Goal: Task Accomplishment & Management: Complete application form

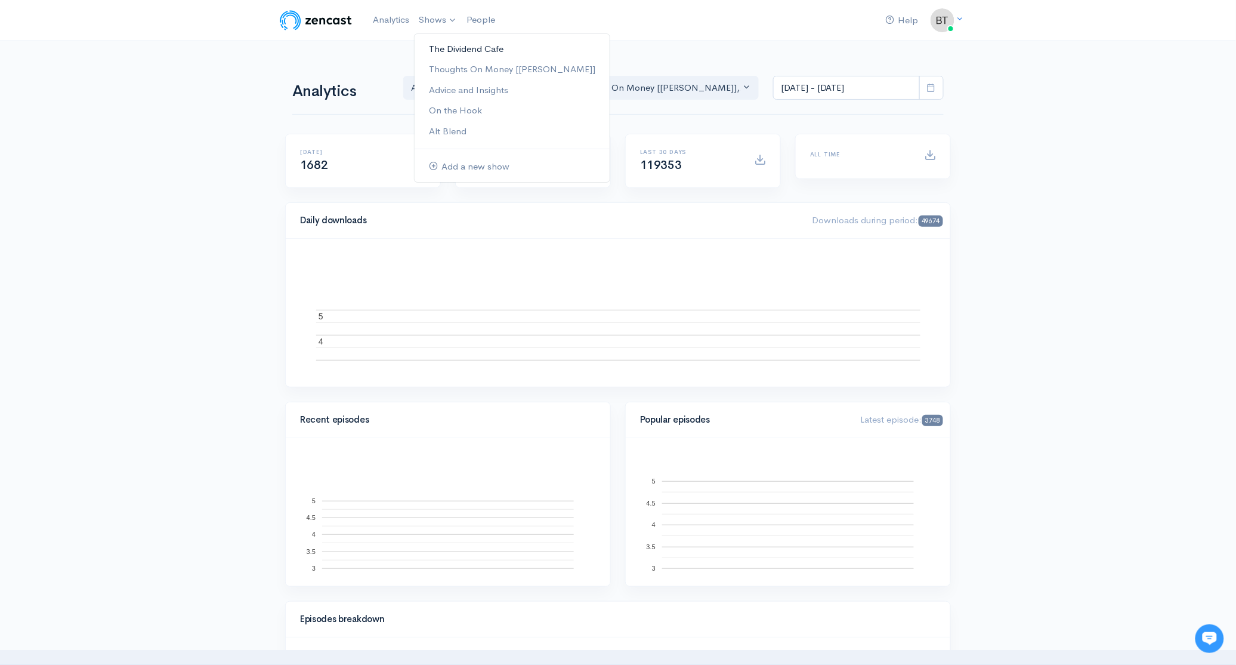
click at [446, 48] on link "The Dividend Cafe" at bounding box center [512, 49] width 195 height 21
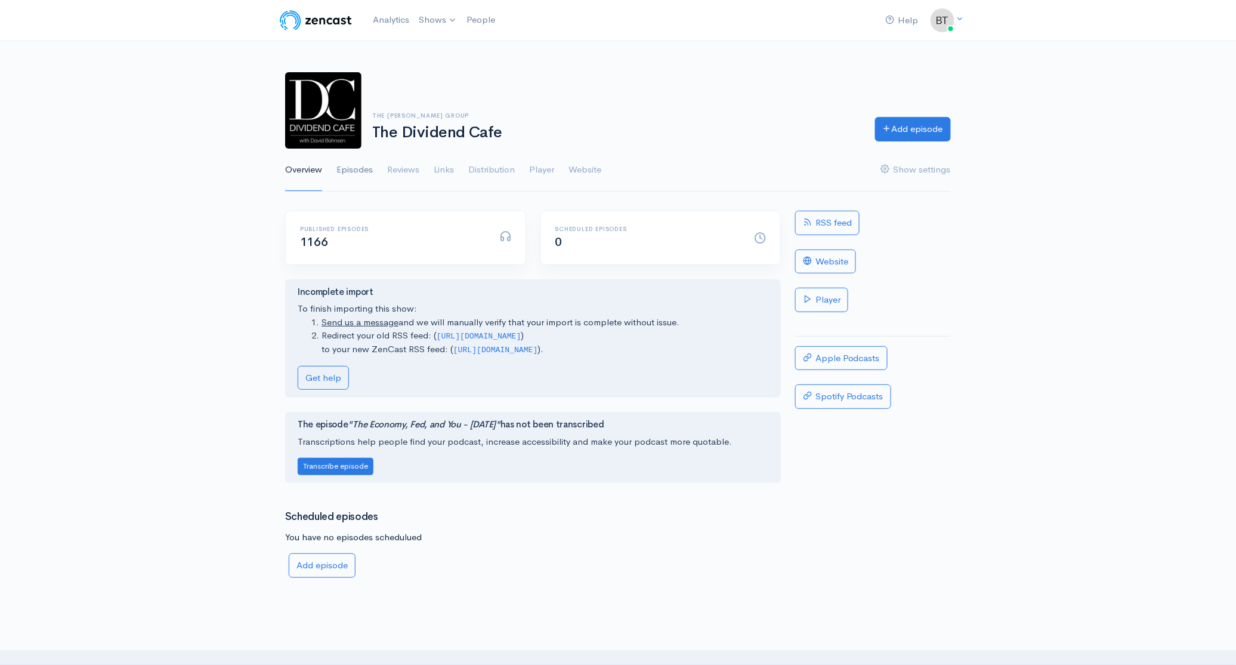
click at [359, 171] on link "Episodes" at bounding box center [355, 170] width 36 height 43
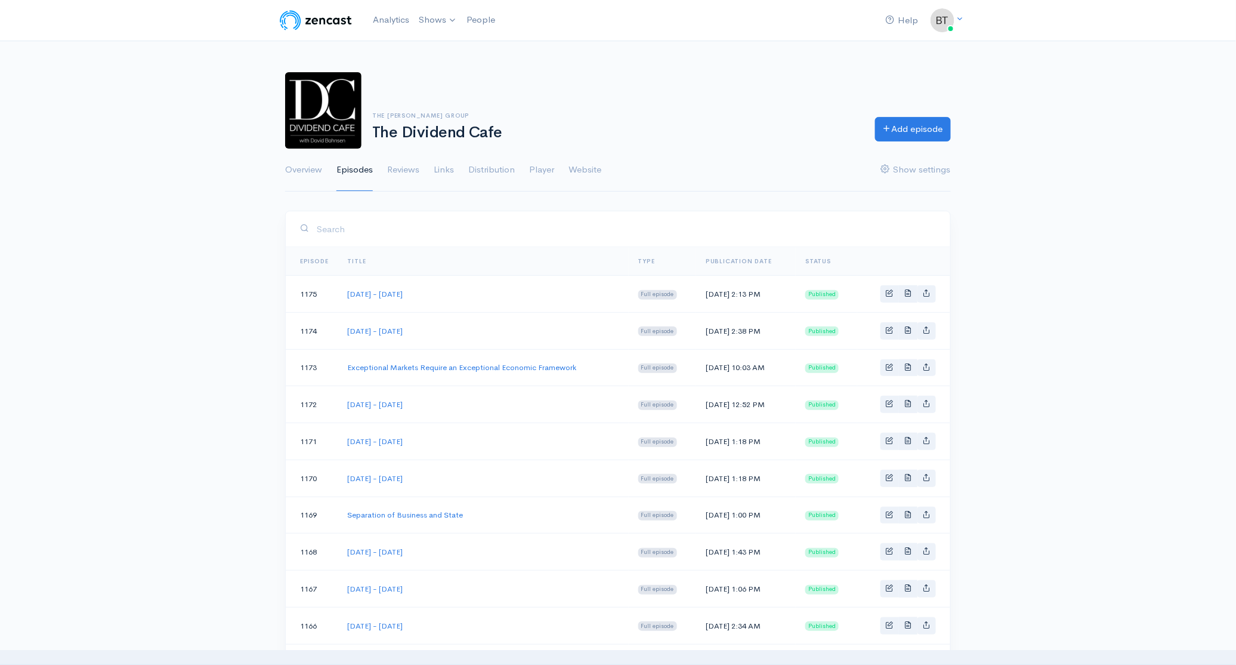
click at [469, 404] on td "[DATE] - [DATE]" at bounding box center [483, 404] width 291 height 37
drag, startPoint x: 457, startPoint y: 436, endPoint x: 339, endPoint y: 433, distance: 117.6
click at [339, 433] on td "[DATE] - [DATE]" at bounding box center [483, 441] width 291 height 37
copy link "[DATE] - [DATE]"
click at [936, 122] on link "Add episode" at bounding box center [913, 127] width 76 height 24
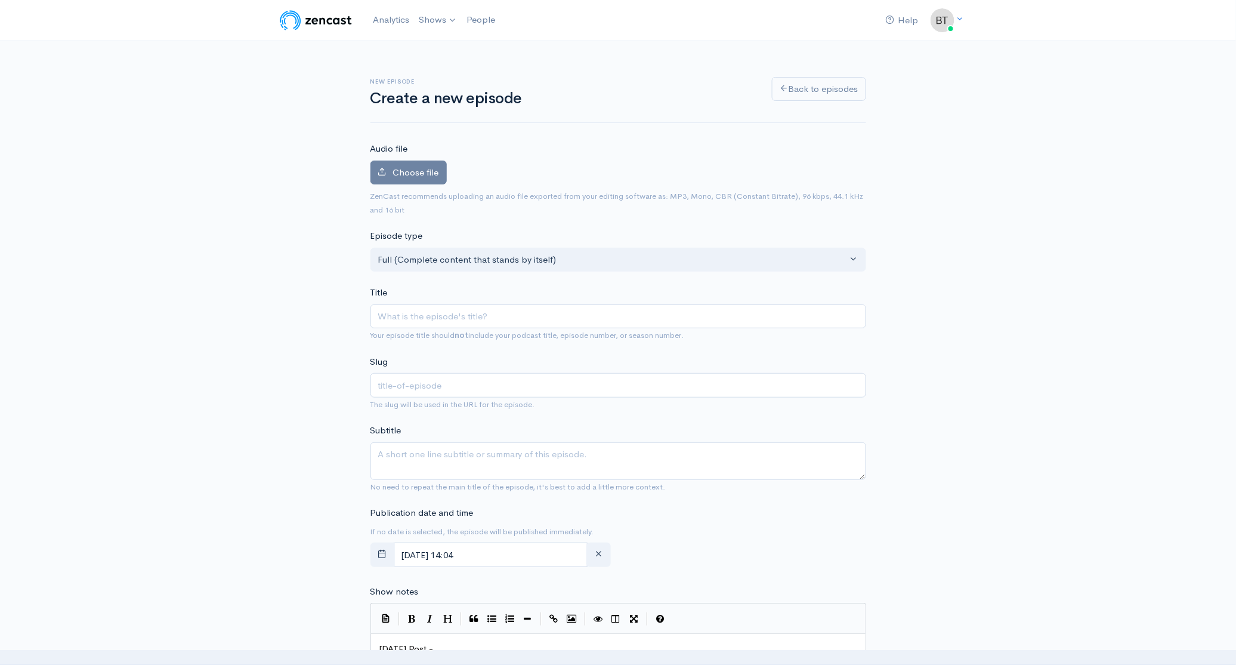
type input "[DATE] - [DATE]"
type input "[DATE]-[DATE]"
click at [483, 318] on input "[DATE] - [DATE]" at bounding box center [619, 316] width 496 height 24
type input "[DATE] - [DATE]"
type input "[DATE]-[DATE]"
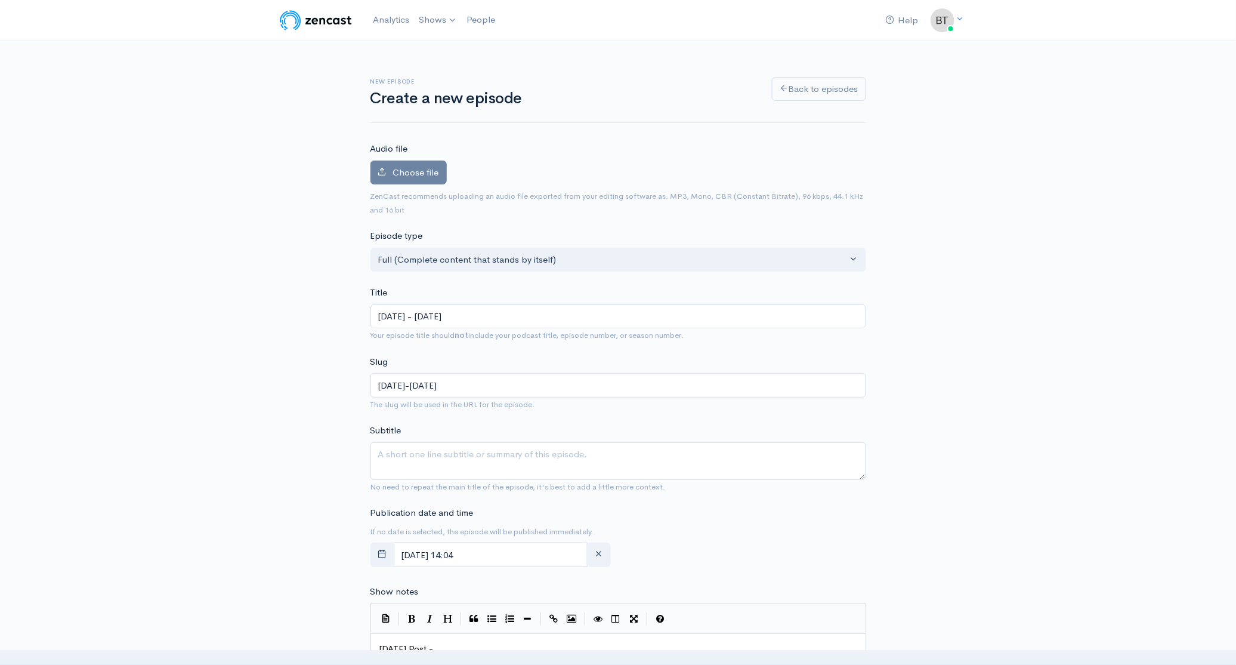
type input "[DATE] - [DATE]"
type input "[DATE]-[DATE]"
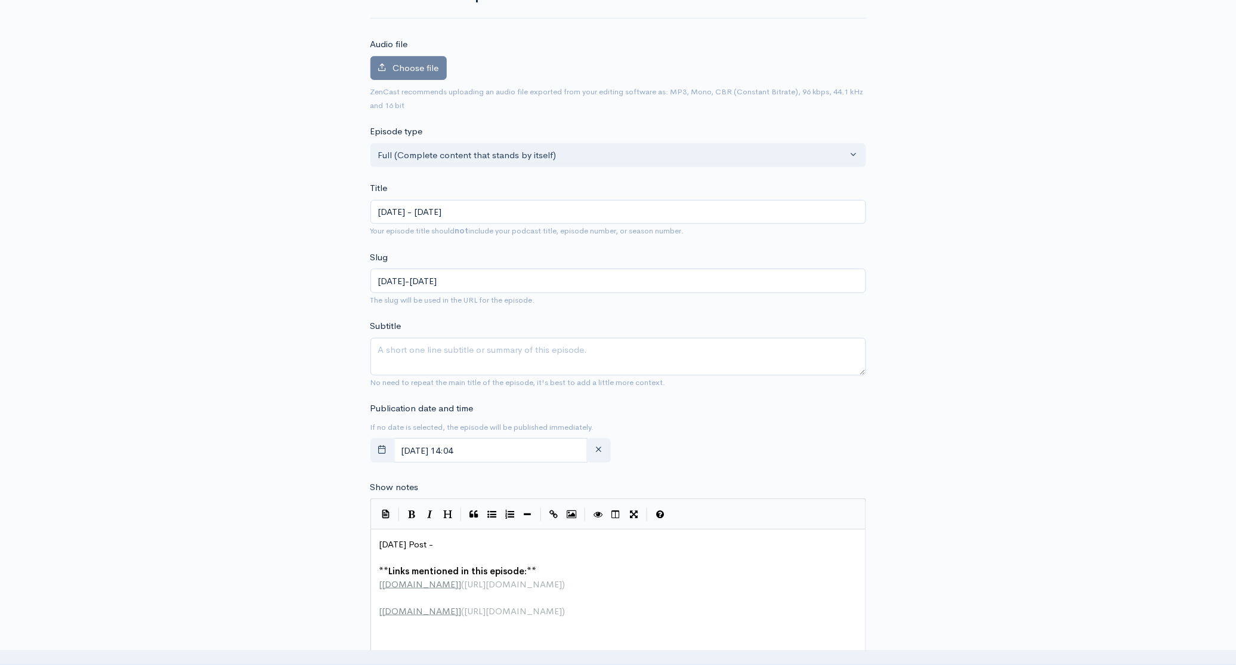
scroll to position [141, 0]
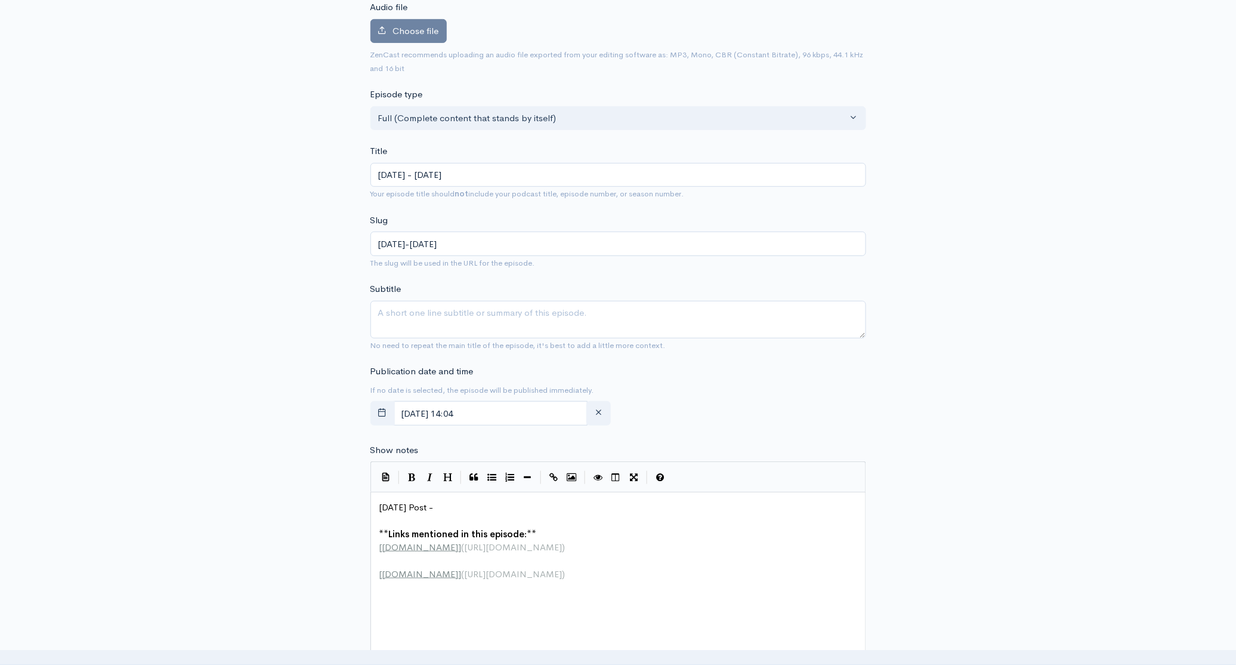
type input "[DATE] - [DATE]"
click at [1076, 259] on div "New episode Create a new episode Back to episodes Audio file Choose file 0 ZenC…" at bounding box center [618, 492] width 1236 height 1184
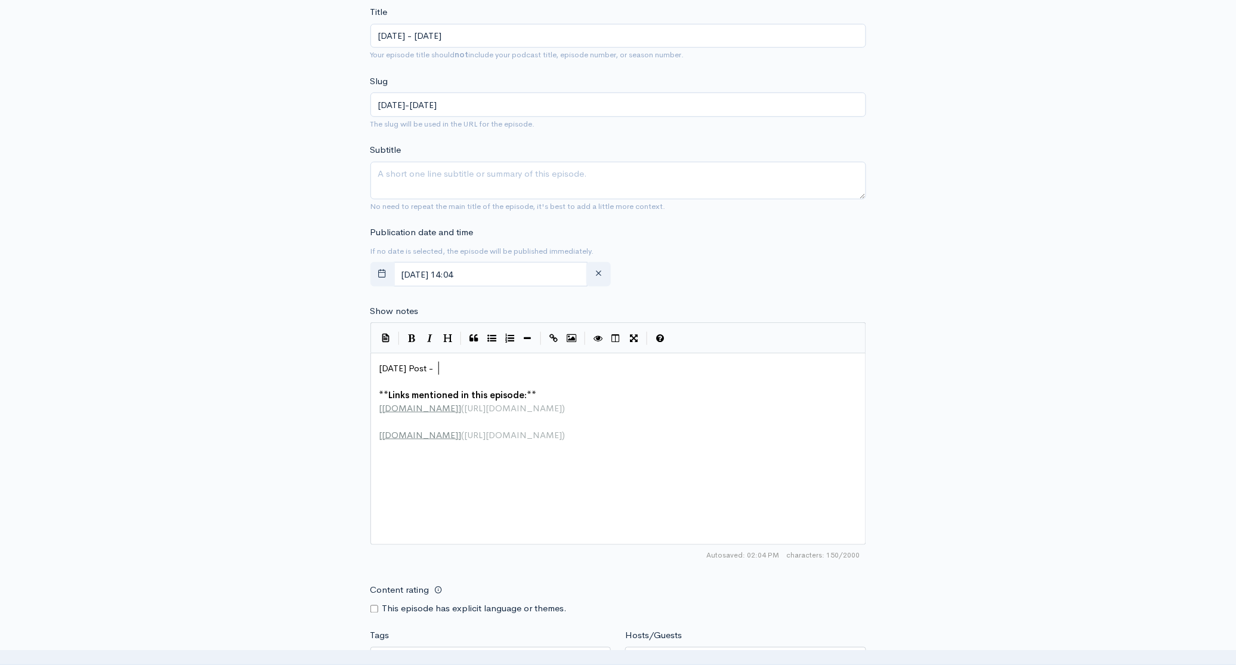
scroll to position [4, 0]
type textarea "[DATE] Post -"
drag, startPoint x: 448, startPoint y: 366, endPoint x: 361, endPoint y: 363, distance: 87.1
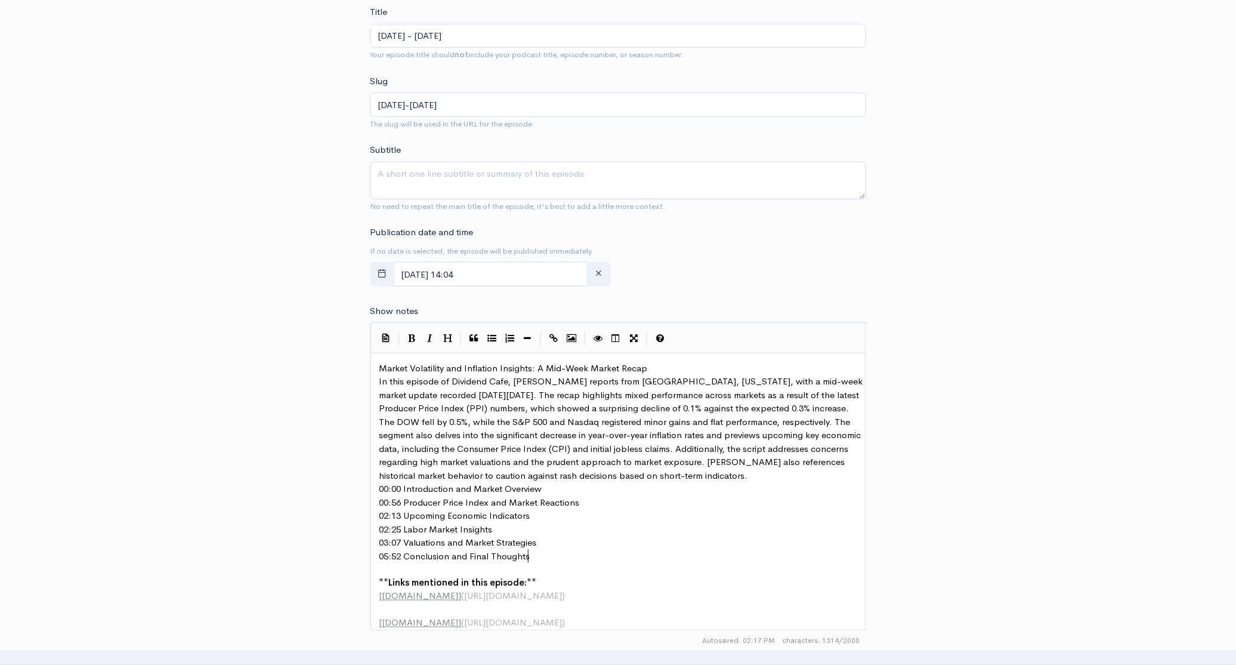
click at [658, 367] on pre "Market Volatility and Inflation Insights: A Mid-Week Market Recap" at bounding box center [622, 369] width 491 height 14
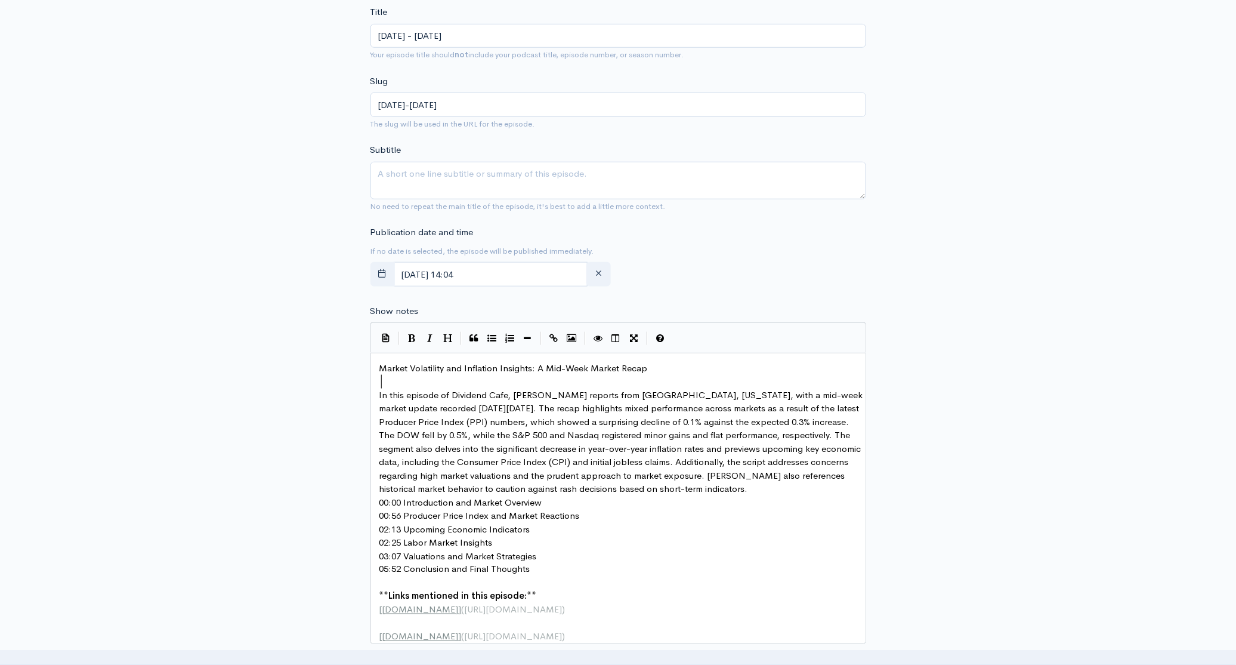
scroll to position [4, 1]
click at [551, 394] on span "In this episode of Dividend Cafe, [PERSON_NAME] reports from [GEOGRAPHIC_DATA],…" at bounding box center [622, 442] width 486 height 106
type textarea "zxyte"
type textarea "ye"
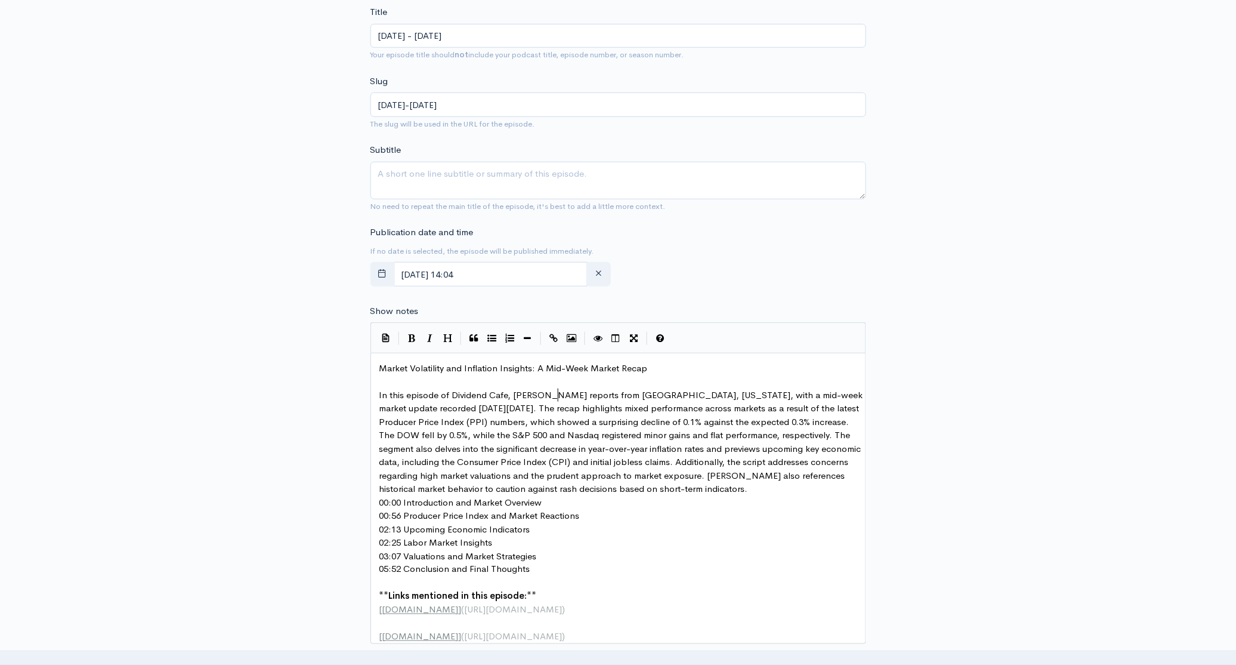
scroll to position [4, 9]
type textarea "tel"
click at [803, 490] on pre "In this episode of Dividend Cafe, [PERSON_NAME] reports from [GEOGRAPHIC_DATA],…" at bounding box center [622, 441] width 491 height 107
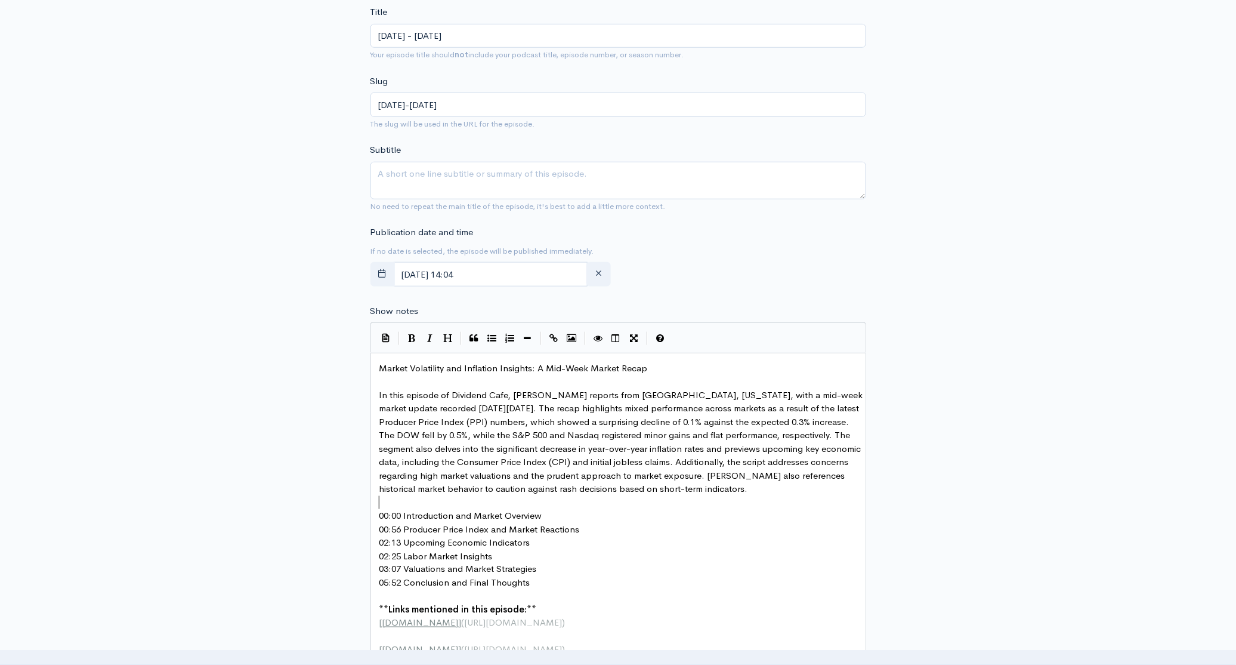
click at [568, 508] on div "Market Volatility and Inflation Insights: A Mid-Week Market Recap In this episo…" at bounding box center [622, 509] width 491 height 295
click at [564, 516] on pre "00:00 Introduction and Market Overview" at bounding box center [622, 516] width 491 height 14
click at [594, 540] on pre "00:56 Producer Price Index and Market Reactions" at bounding box center [622, 543] width 491 height 14
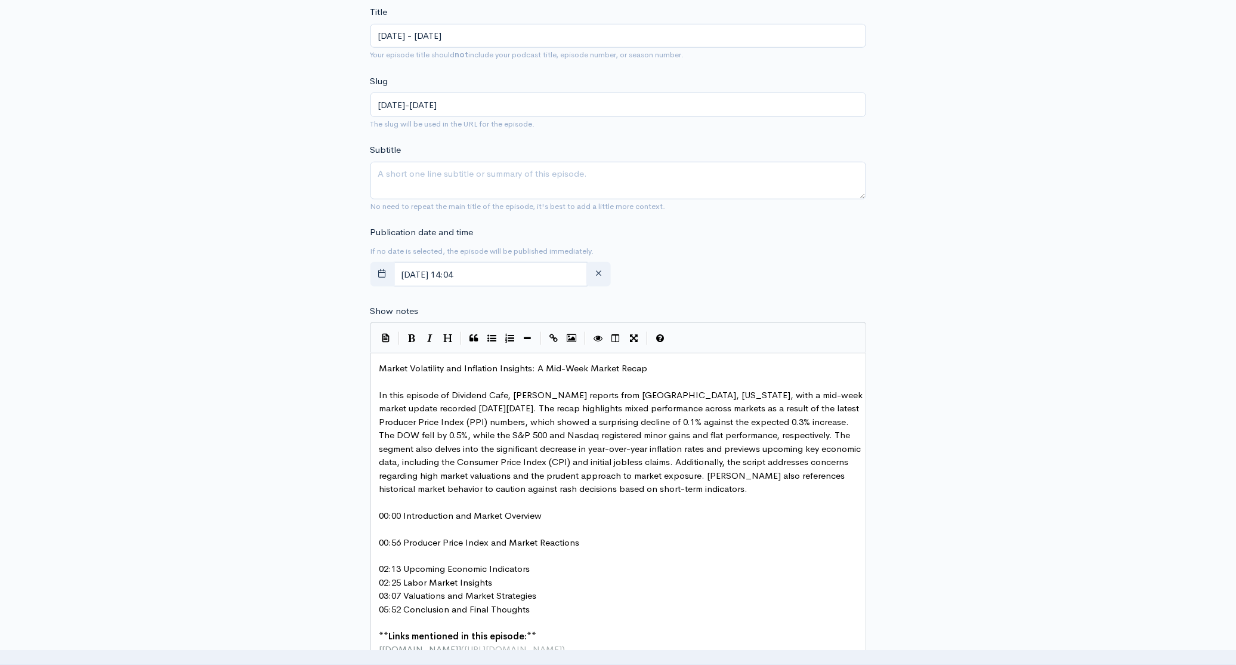
click at [534, 572] on pre "02:13 Upcoming Economic Indicators" at bounding box center [622, 570] width 491 height 14
click at [506, 592] on pre "02:25 Labor Market Insights" at bounding box center [622, 596] width 491 height 14
click at [563, 625] on pre "03:07 Valuations and Market Strategies" at bounding box center [622, 623] width 491 height 14
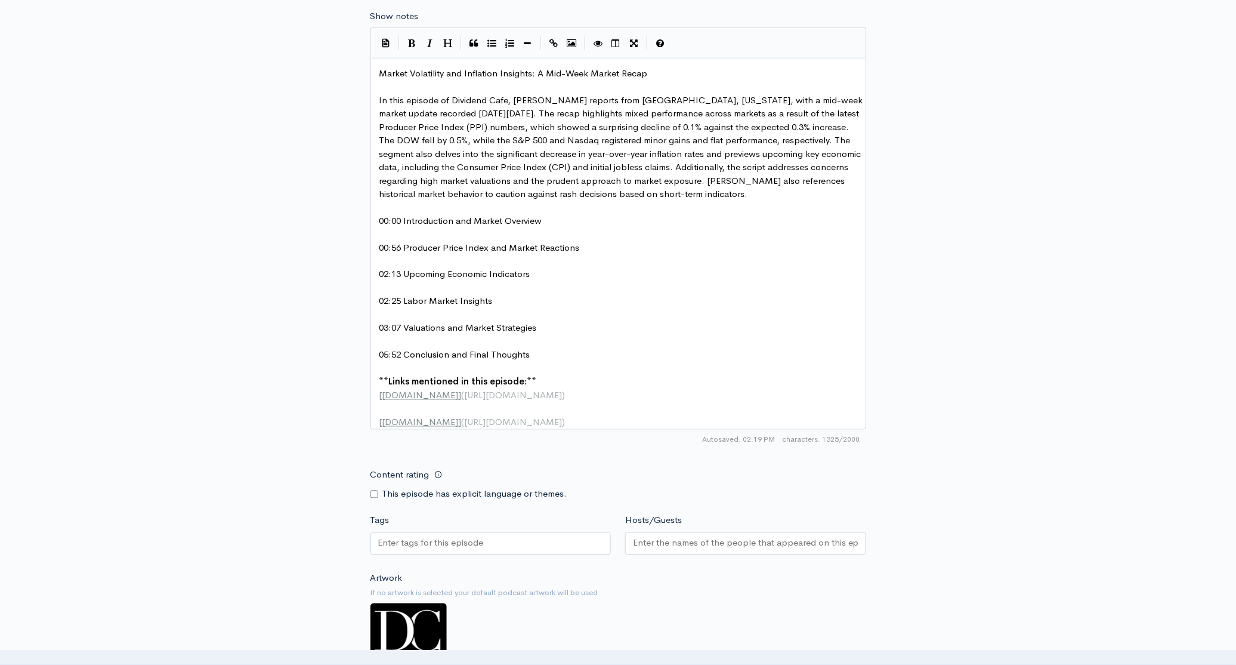
scroll to position [582, 0]
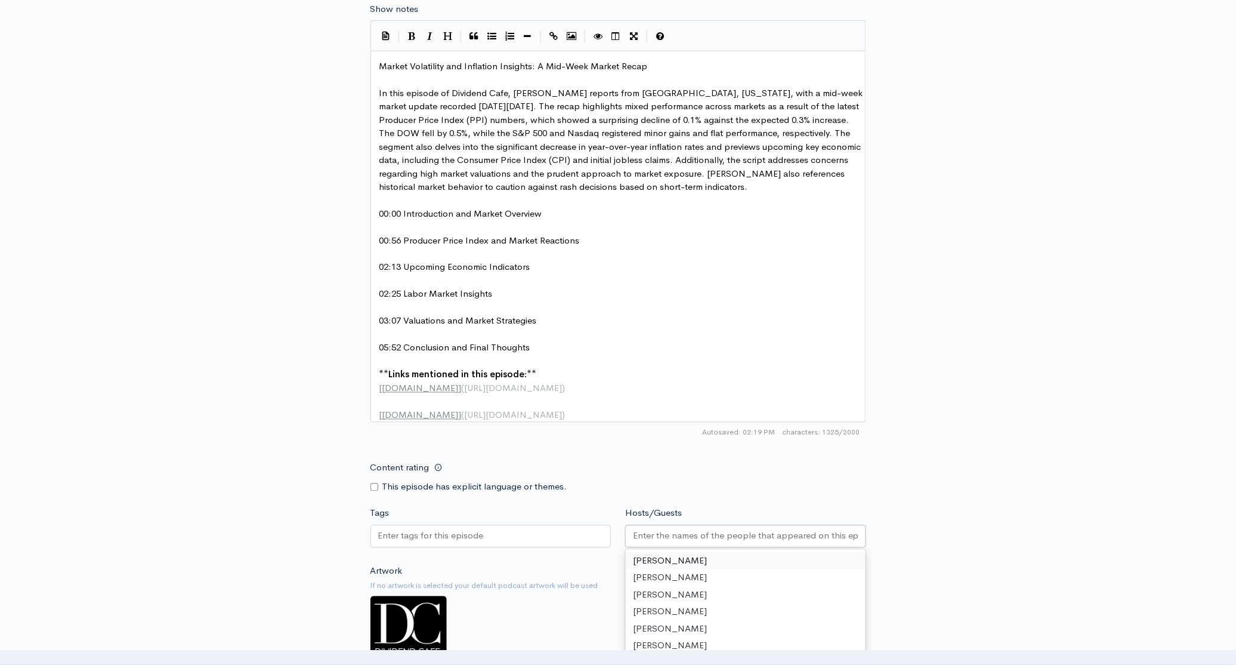
click at [689, 541] on input "Hosts/Guests" at bounding box center [746, 536] width 226 height 14
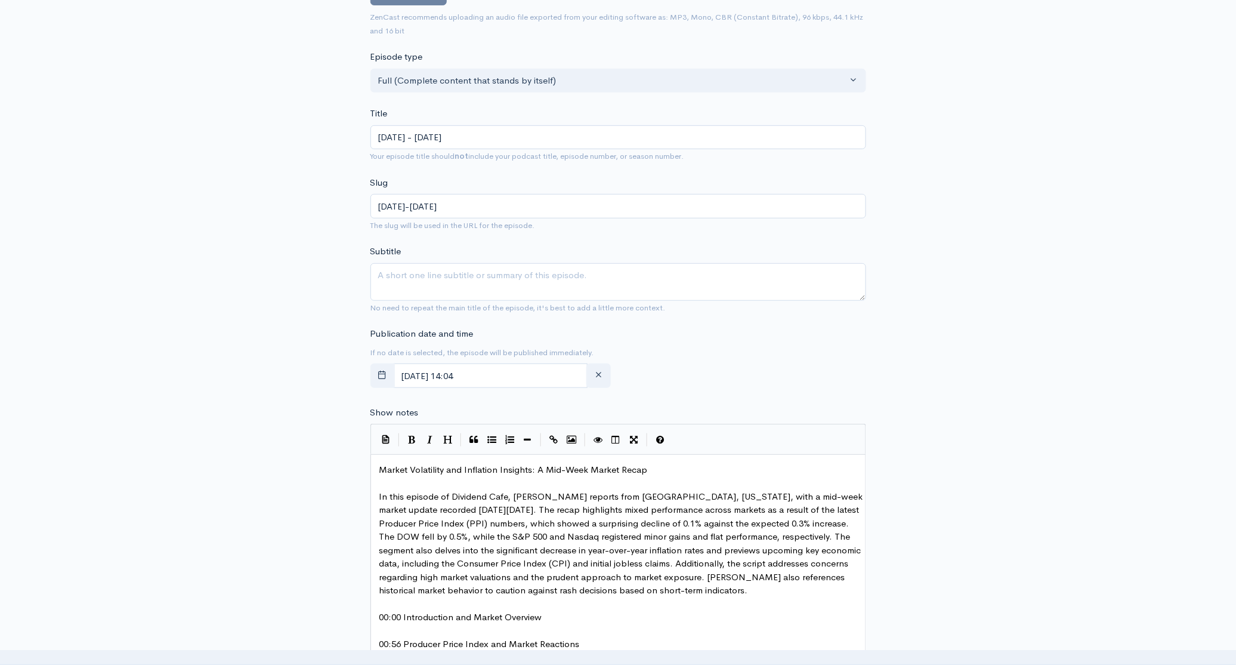
scroll to position [185, 0]
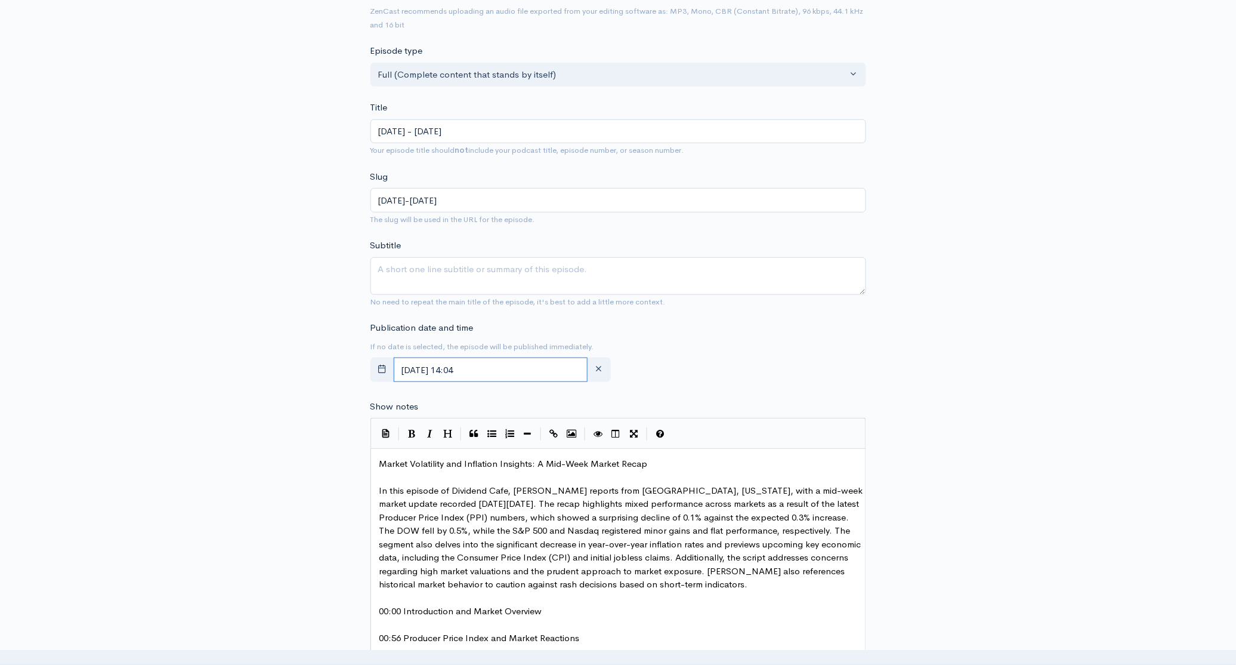
click at [525, 372] on input "[DATE] 14:04" at bounding box center [491, 369] width 195 height 24
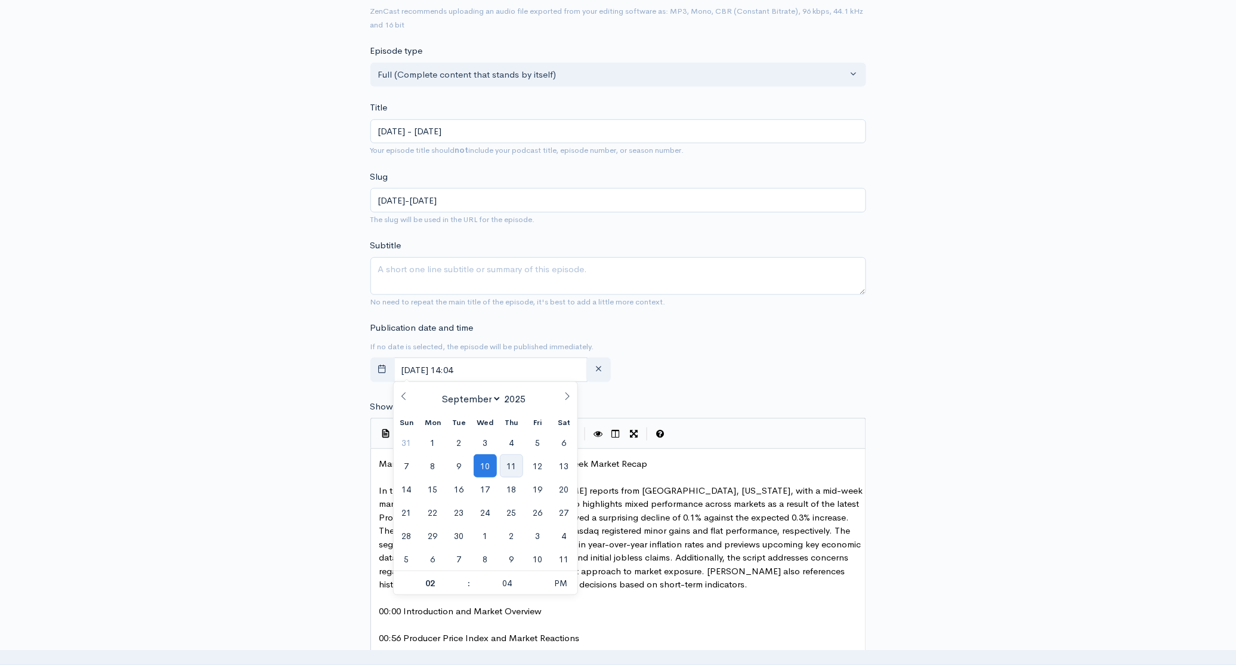
click at [514, 465] on span "11" at bounding box center [511, 465] width 23 height 23
type input "[DATE] 14:04"
drag, startPoint x: 715, startPoint y: 466, endPoint x: 682, endPoint y: 463, distance: 33.0
click at [714, 466] on pre "Market Volatility and Inflation Insights: A Mid-Week Market Recap" at bounding box center [622, 464] width 491 height 14
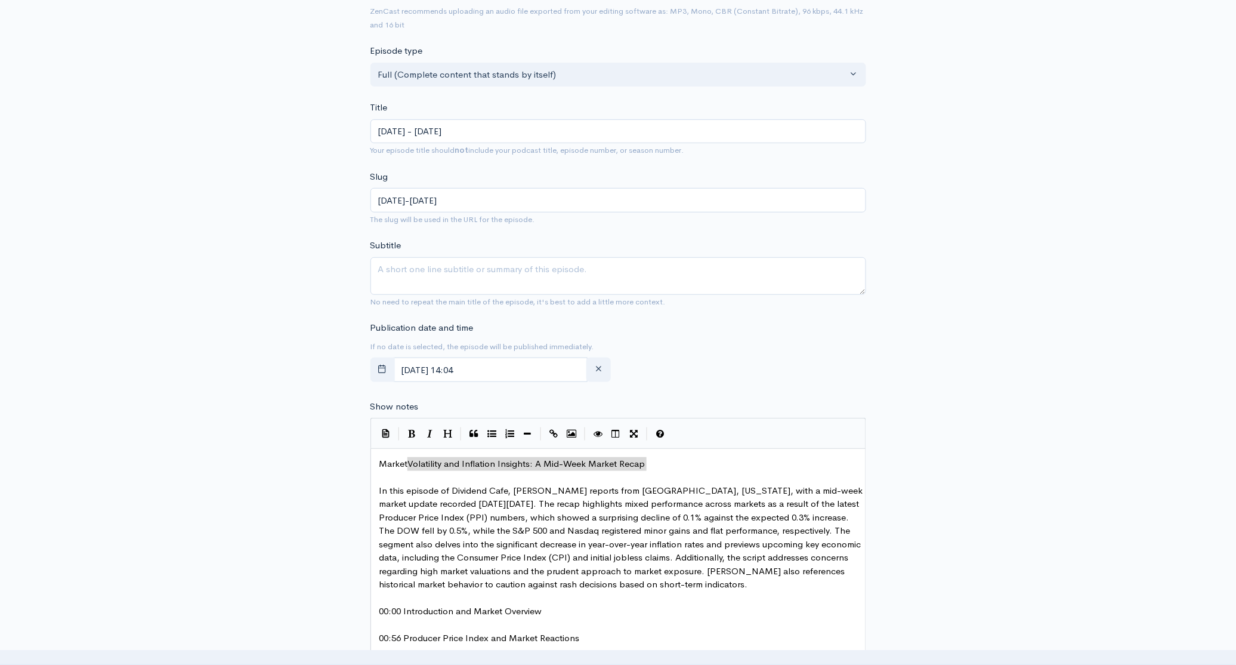
type textarea "Market Volatility and Inflation Insights: A Mid-Week Market Recap"
drag, startPoint x: 638, startPoint y: 460, endPoint x: 364, endPoint y: 461, distance: 274.5
click at [492, 266] on textarea "Subtitle" at bounding box center [619, 276] width 496 height 38
paste textarea "Market Volatility and Inflation Insights: A Mid-Week Market Recap"
type textarea "Market Volatility and Inflation Insights: A Mid-Week Market Recap"
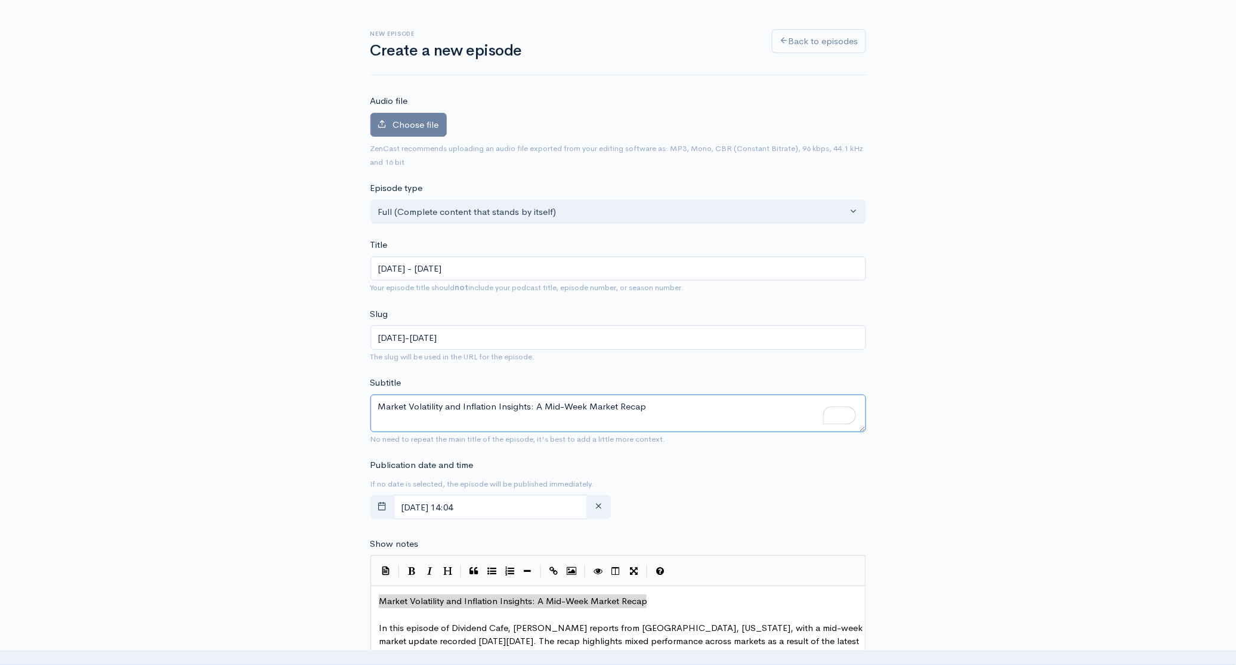
scroll to position [0, 0]
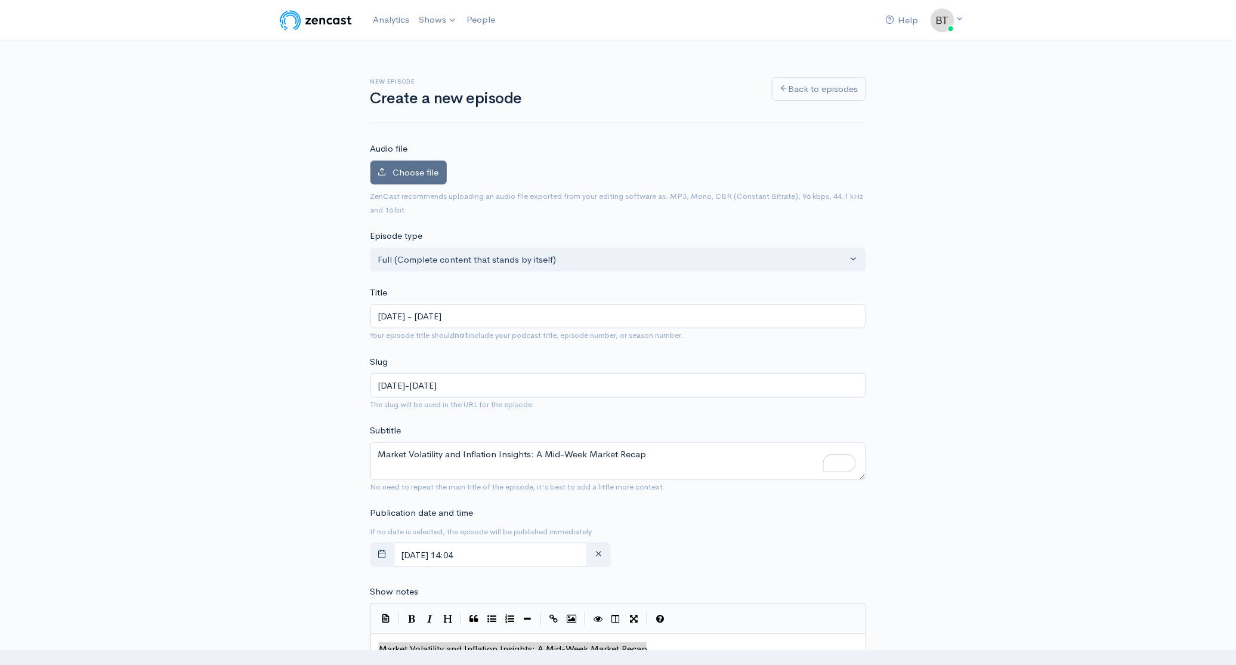
click at [428, 171] on span "Choose file" at bounding box center [416, 171] width 46 height 11
click at [0, 0] on input "Choose file" at bounding box center [0, 0] width 0 height 0
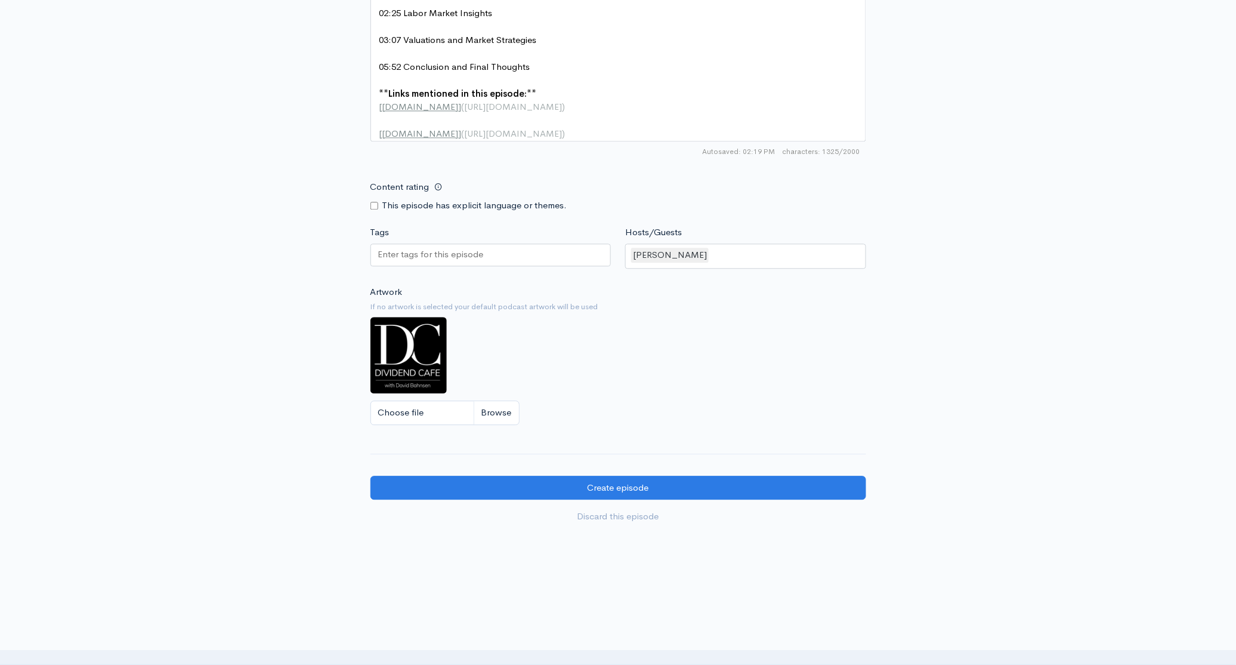
scroll to position [971, 0]
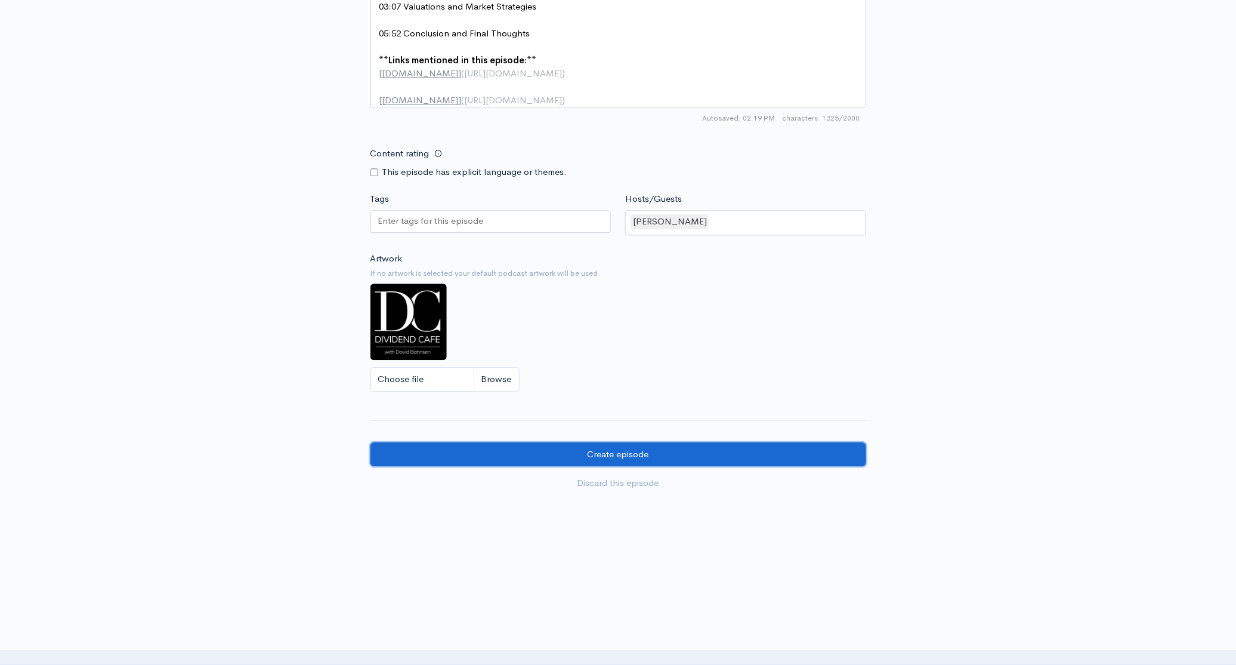
click at [652, 456] on input "Create episode" at bounding box center [619, 454] width 496 height 24
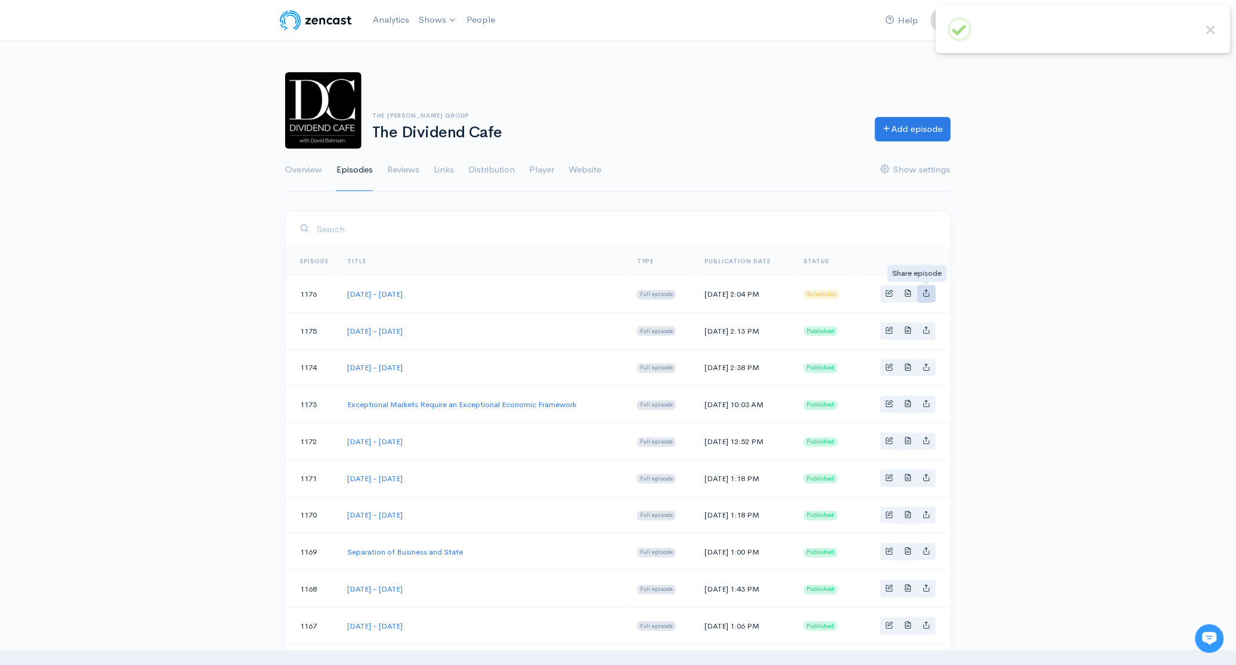
click at [929, 295] on icon "Basic example" at bounding box center [927, 293] width 8 height 8
type input "https://podcast.dividendcafe.com/episodes/wednesday-september-10-2025"
type input "https://dts.podtrac.com/redirect.mp3/media.zencast.fm/the-dividend-cafe-1/2dafb…"
type input "<iframe src='https://share.zencast.fm/embed/episode/2dafb8dd-afc9-4a54-8c08-7b1…"
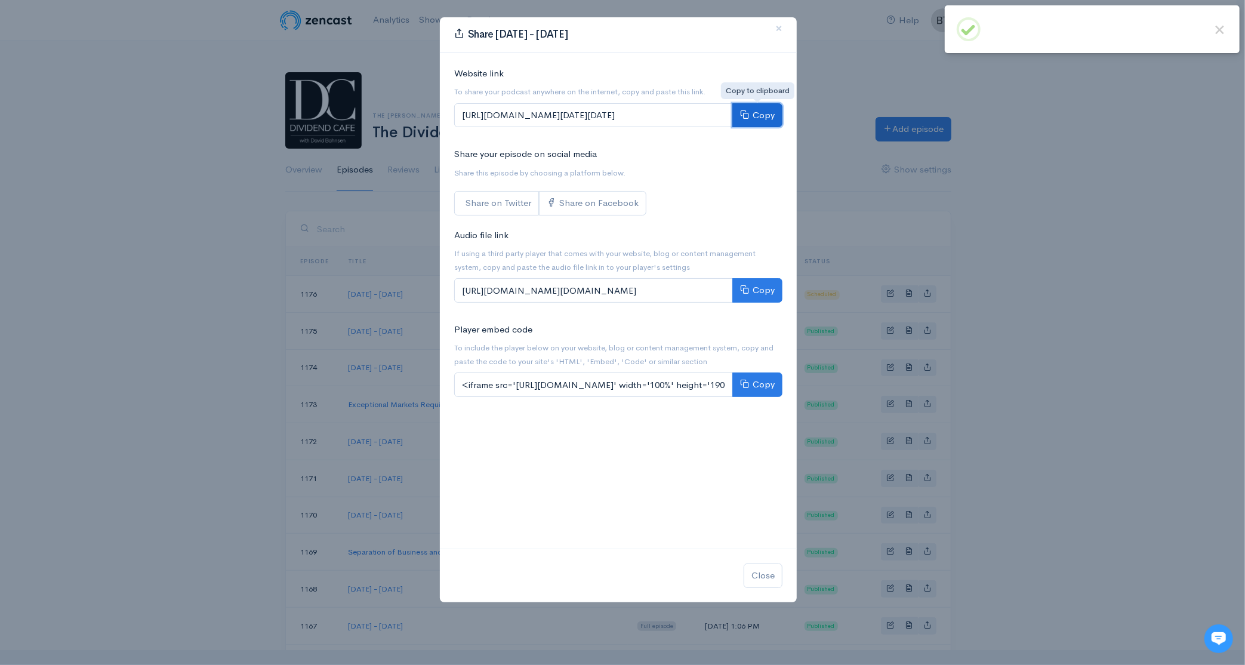
click at [764, 112] on button "Copy" at bounding box center [757, 115] width 50 height 24
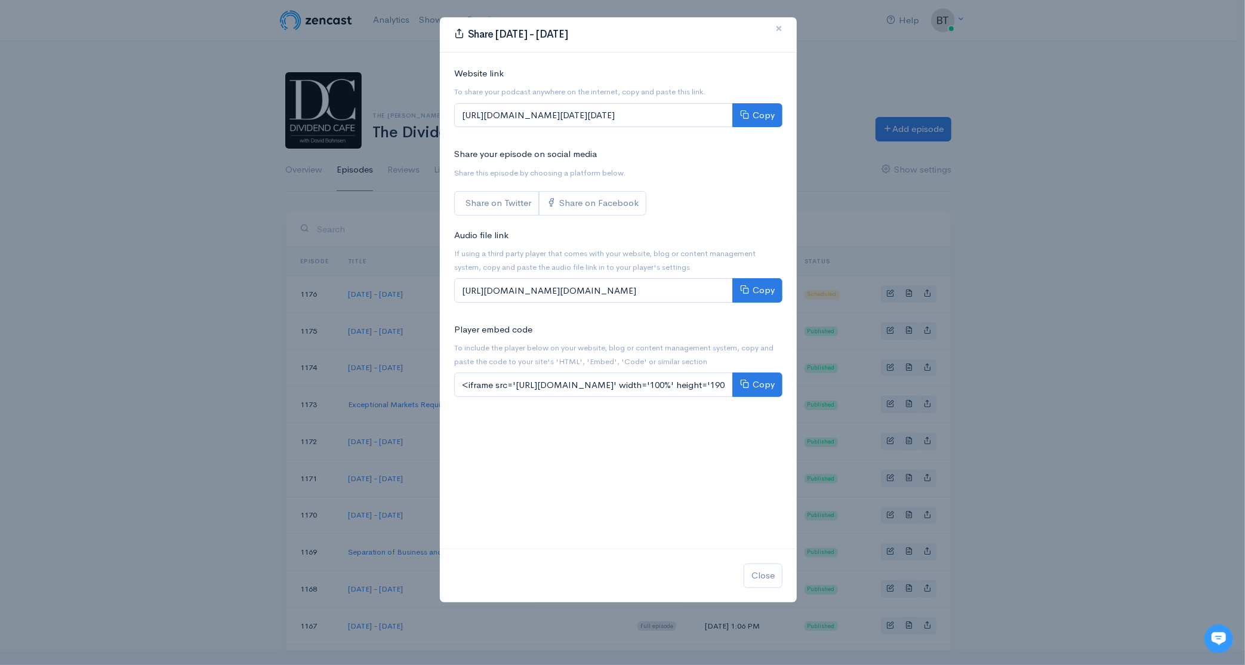
click at [777, 30] on span "×" at bounding box center [778, 28] width 7 height 17
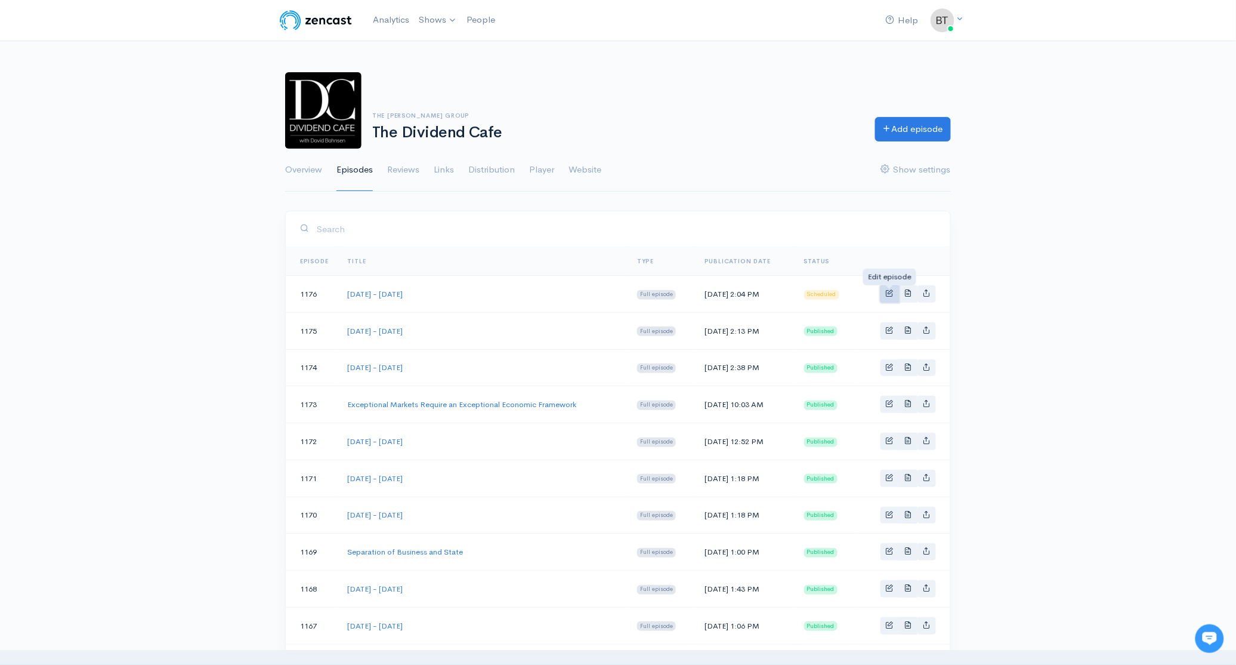
click at [893, 294] on span "Basic example" at bounding box center [890, 293] width 8 height 8
select select "8"
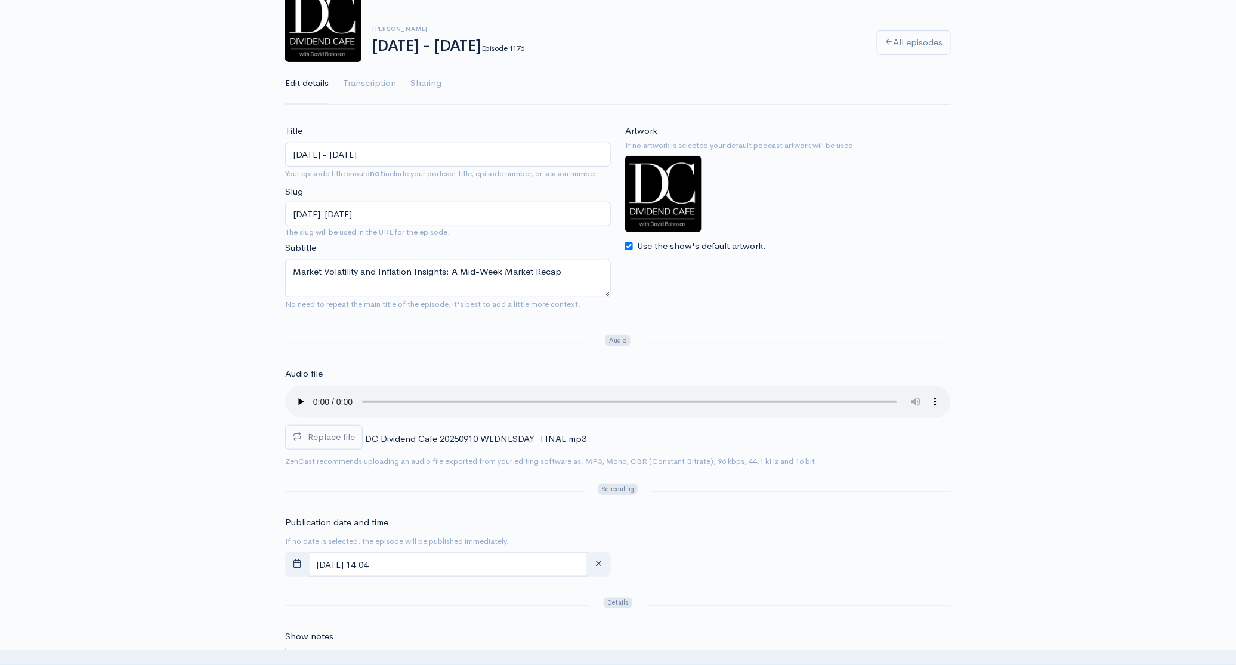
scroll to position [94, 0]
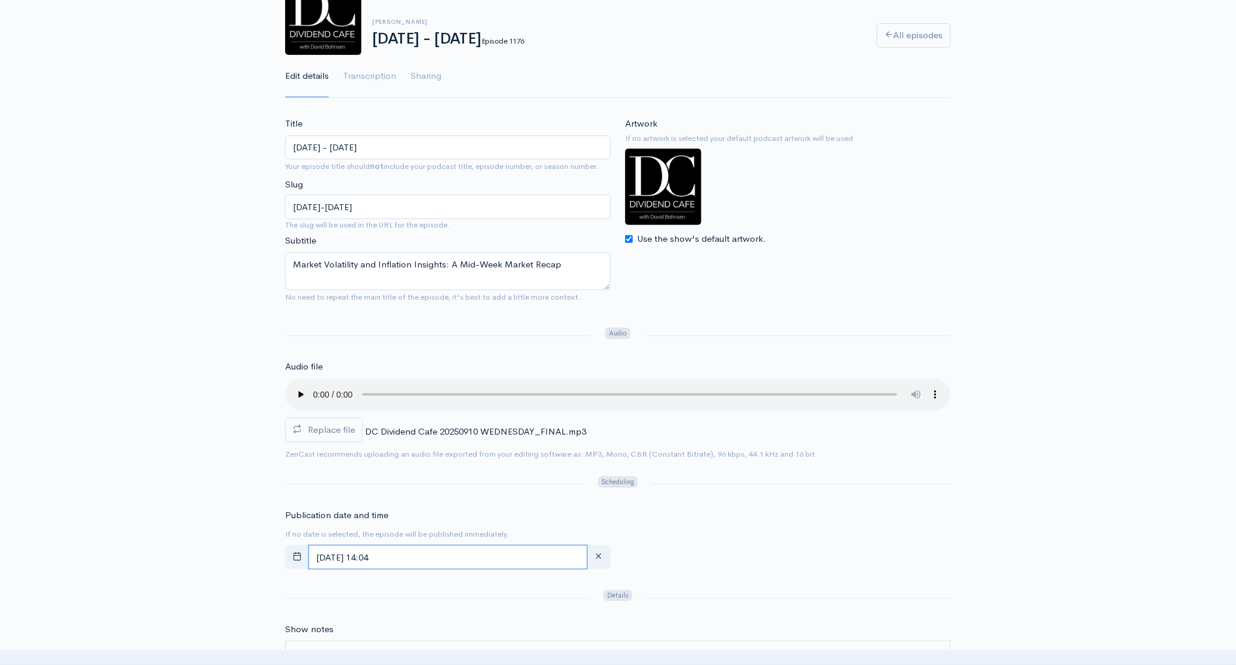
click at [449, 555] on input "[DATE] 14:04" at bounding box center [447, 557] width 279 height 24
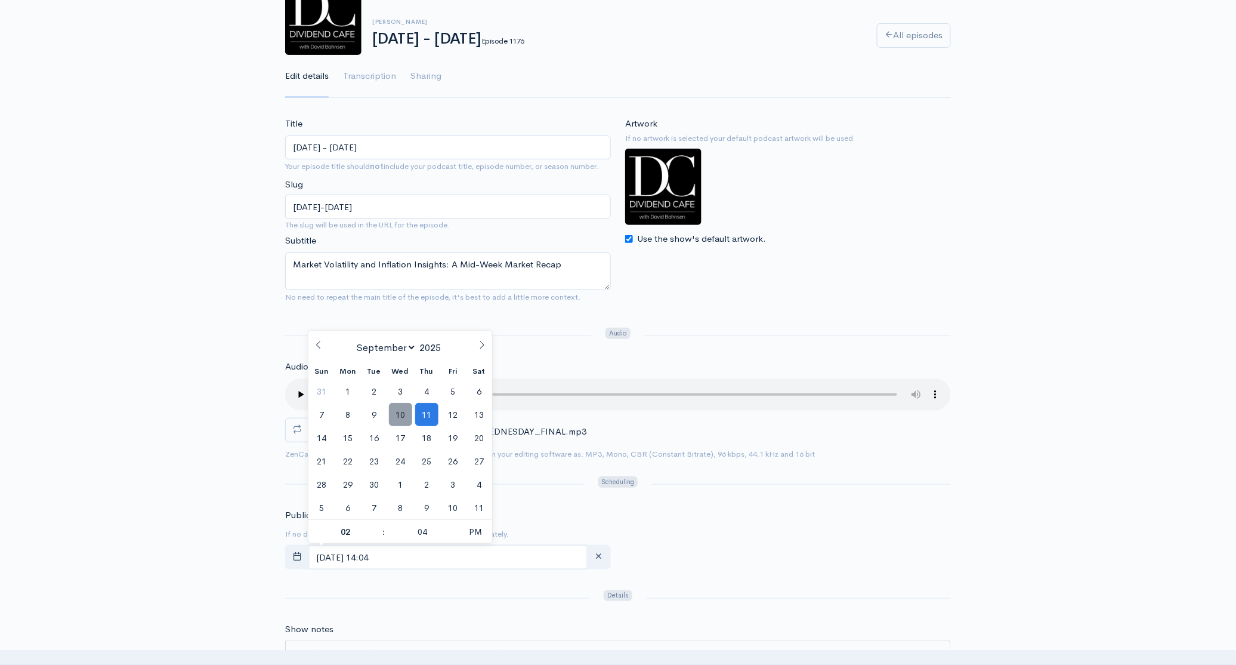
click at [403, 410] on span "10" at bounding box center [400, 414] width 23 height 23
type input "[DATE] 14:04"
click at [819, 455] on span "ZenCast recommends uploading an audio file exported from your editing software …" at bounding box center [618, 454] width 666 height 14
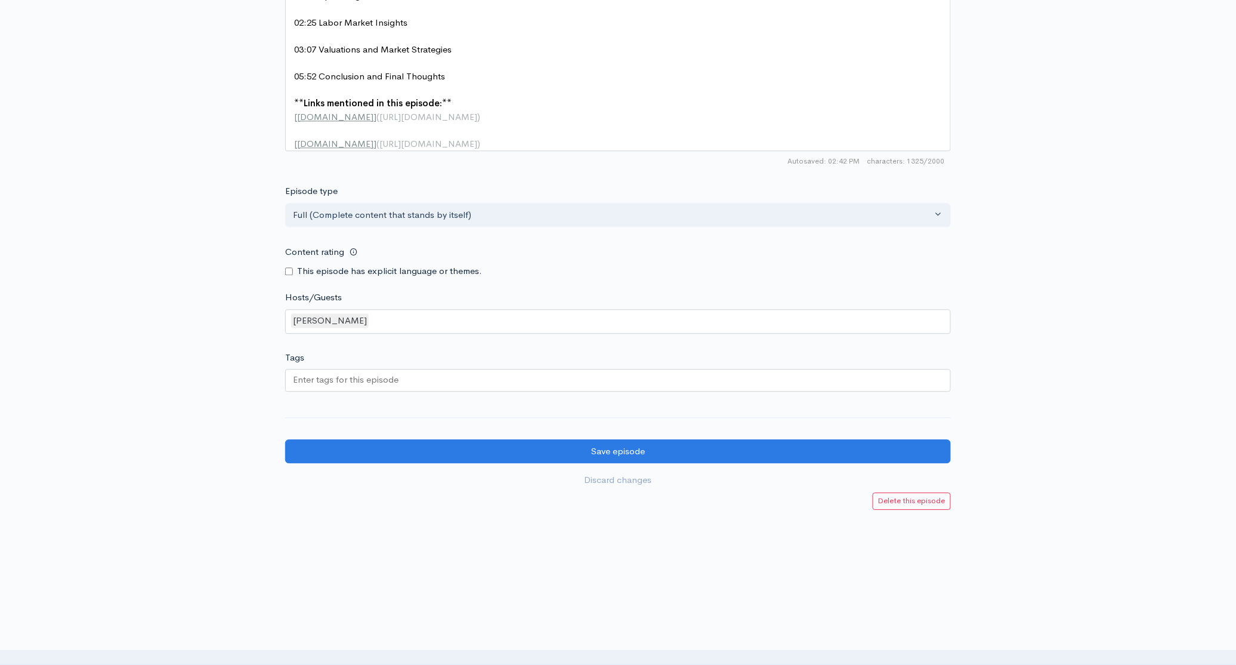
scroll to position [964, 0]
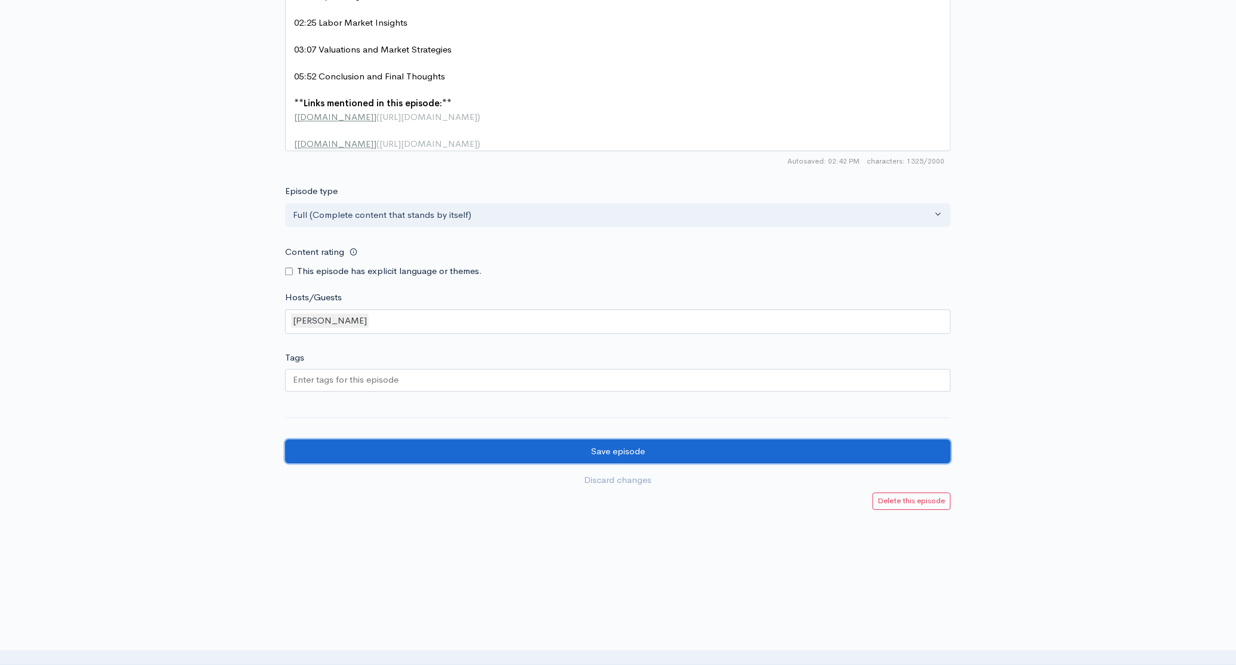
click at [659, 454] on input "Save episode" at bounding box center [618, 451] width 666 height 24
